Goal: Information Seeking & Learning: Learn about a topic

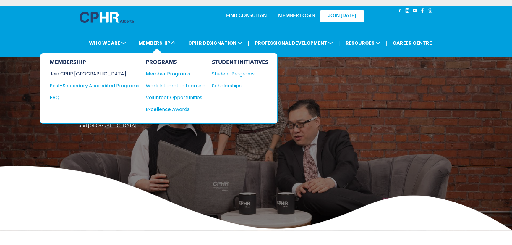
click at [62, 74] on div "Join CPHR [GEOGRAPHIC_DATA]" at bounding box center [90, 73] width 81 height 7
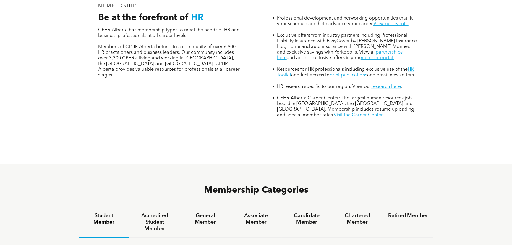
scroll to position [322, 0]
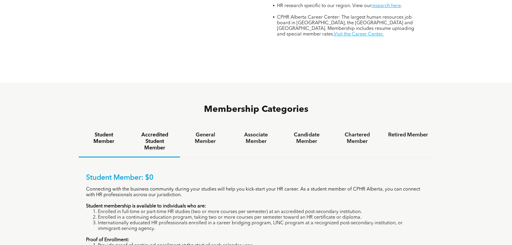
click at [146, 132] on h4 "Accredited Student Member" at bounding box center [155, 142] width 40 height 20
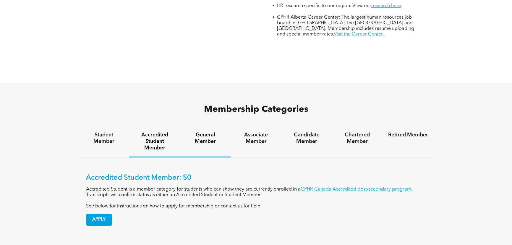
click at [204, 132] on h4 "General Member" at bounding box center [205, 138] width 40 height 13
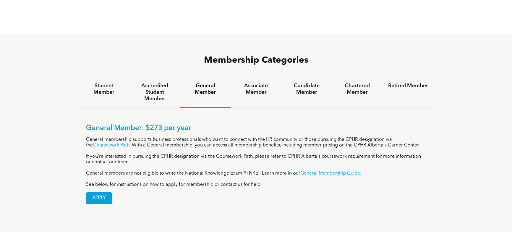
scroll to position [376, 0]
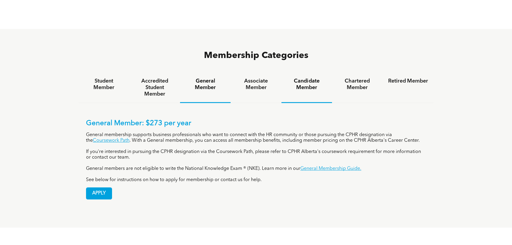
click at [309, 78] on h4 "Candidate Member" at bounding box center [307, 84] width 40 height 13
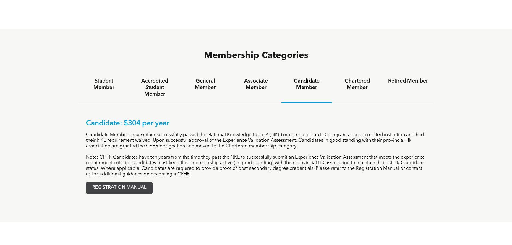
click at [119, 182] on span "REGISTRATION MANUAL" at bounding box center [119, 188] width 66 height 12
